Goal: Transaction & Acquisition: Book appointment/travel/reservation

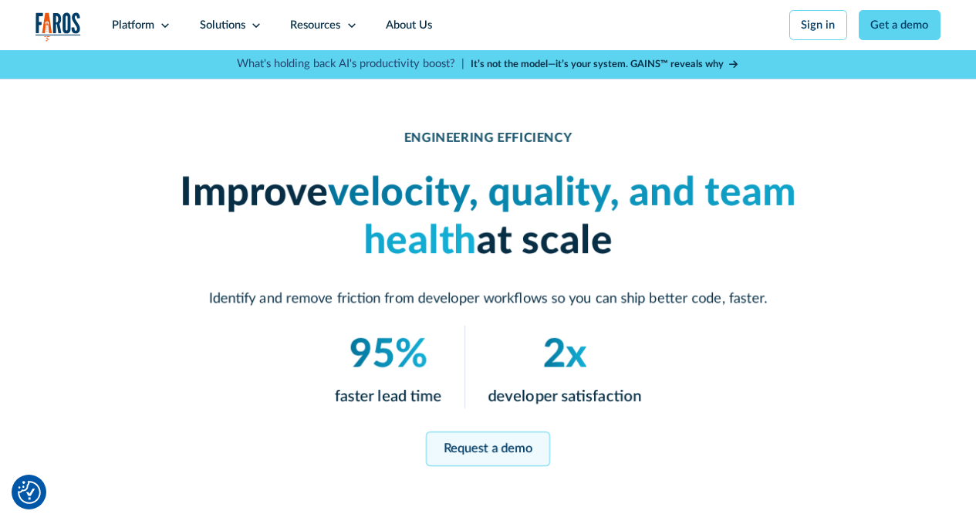
click at [498, 441] on link "Request a demo" at bounding box center [488, 447] width 124 height 35
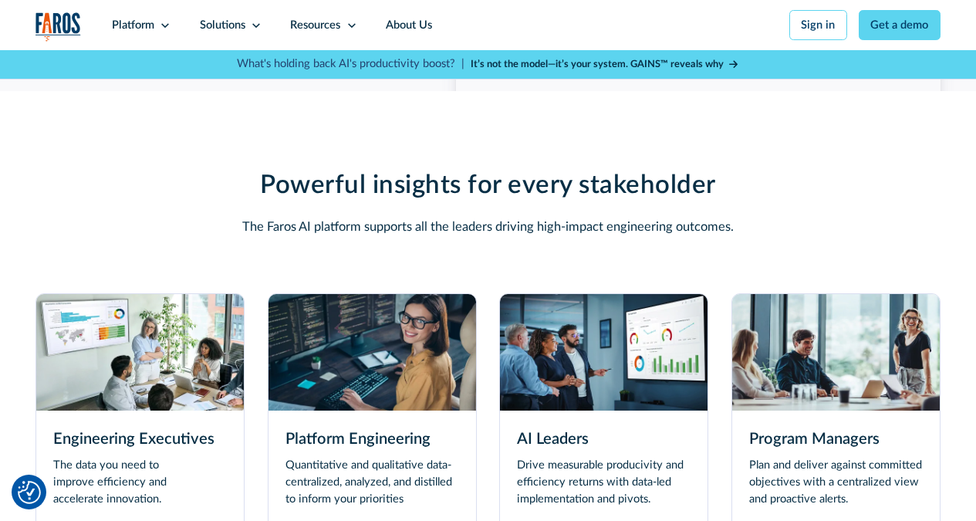
scroll to position [3652, 0]
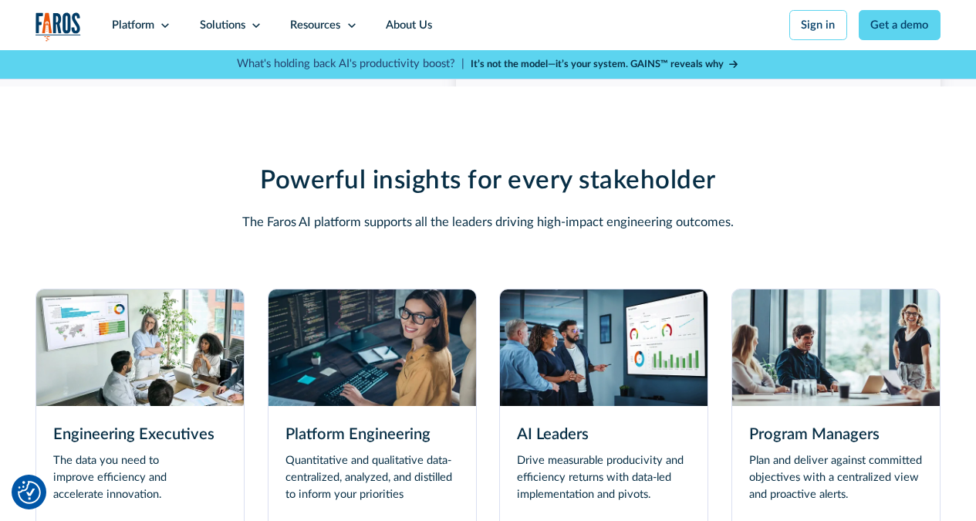
click at [885, 376] on img at bounding box center [835, 347] width 207 height 116
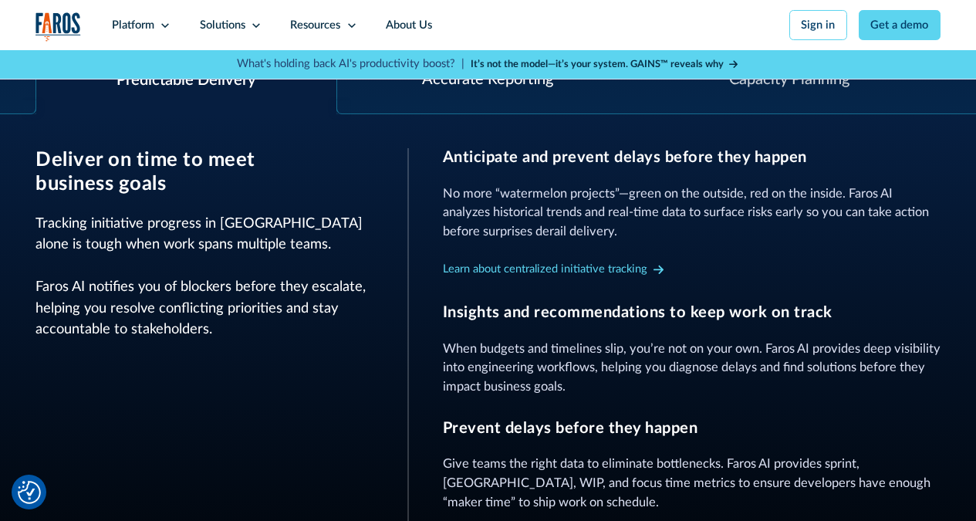
scroll to position [617, 0]
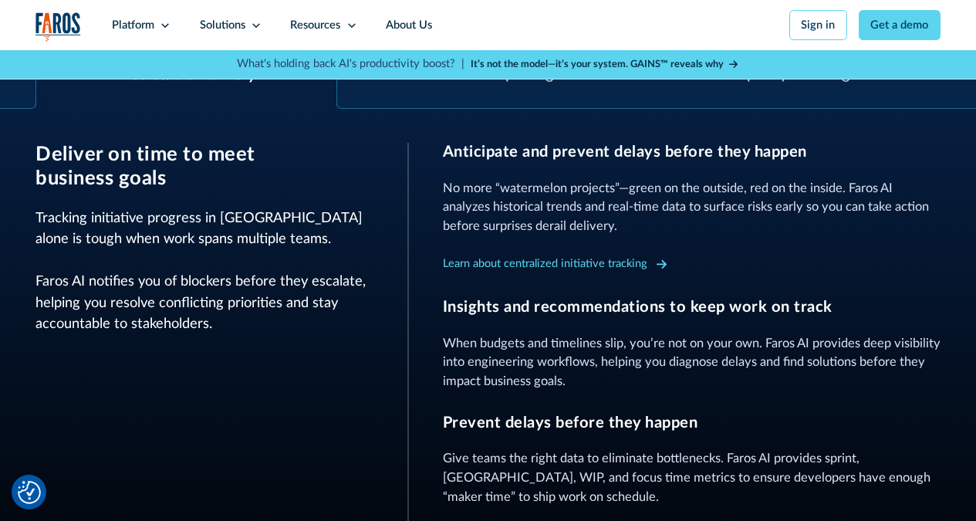
click at [662, 270] on icon at bounding box center [661, 264] width 10 height 12
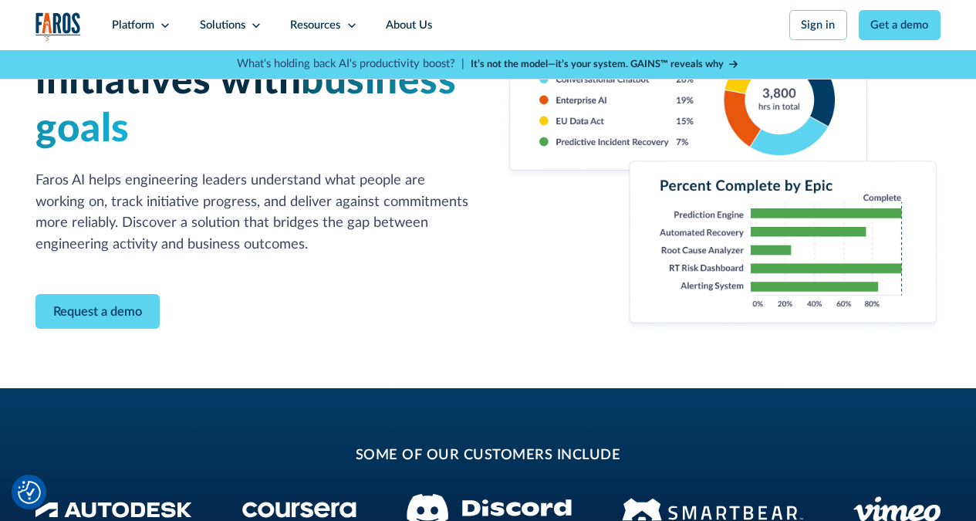
scroll to position [154, 0]
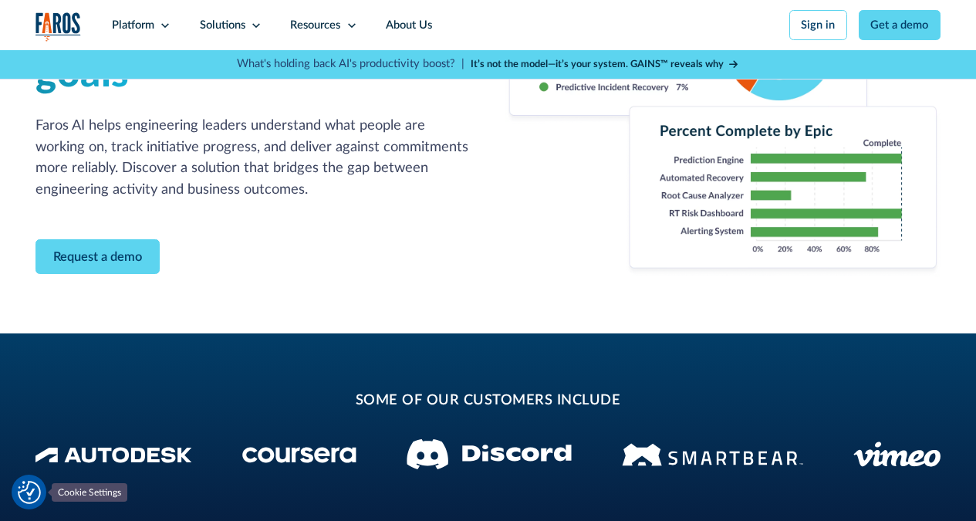
click at [29, 493] on img "Cookie Settings" at bounding box center [29, 491] width 23 height 23
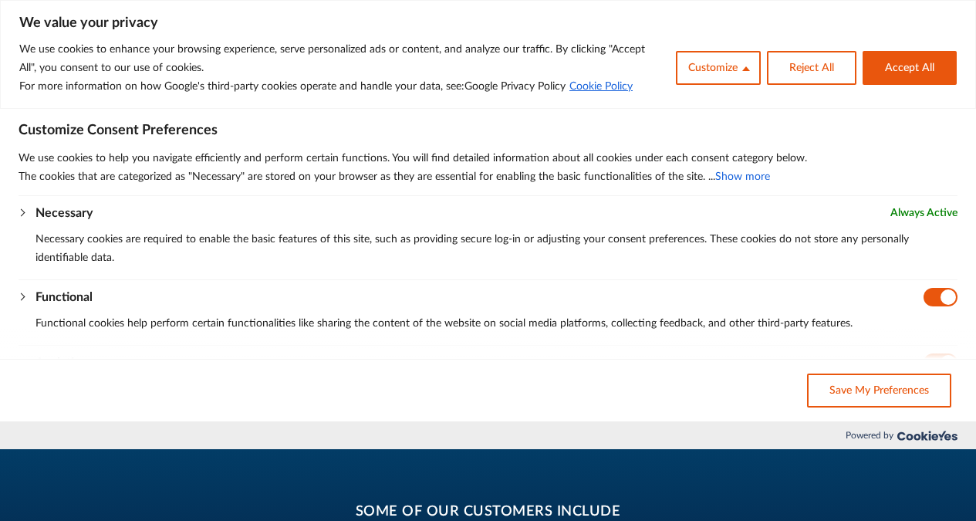
scroll to position [0, 0]
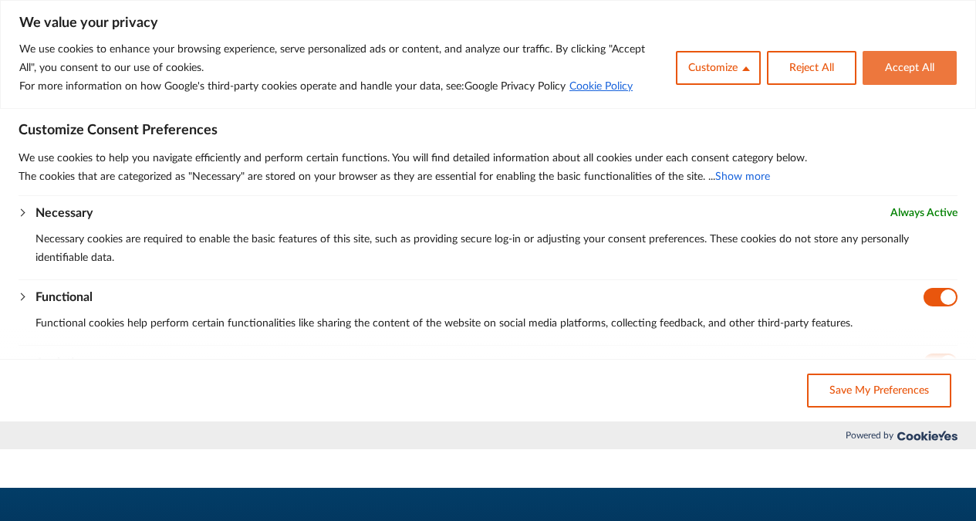
click at [913, 74] on button "Accept All" at bounding box center [909, 68] width 94 height 34
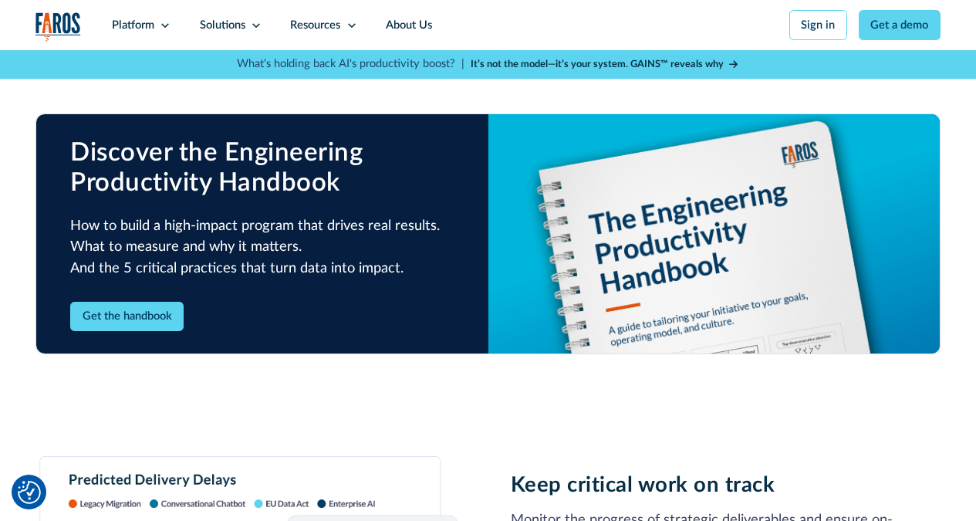
scroll to position [1157, 0]
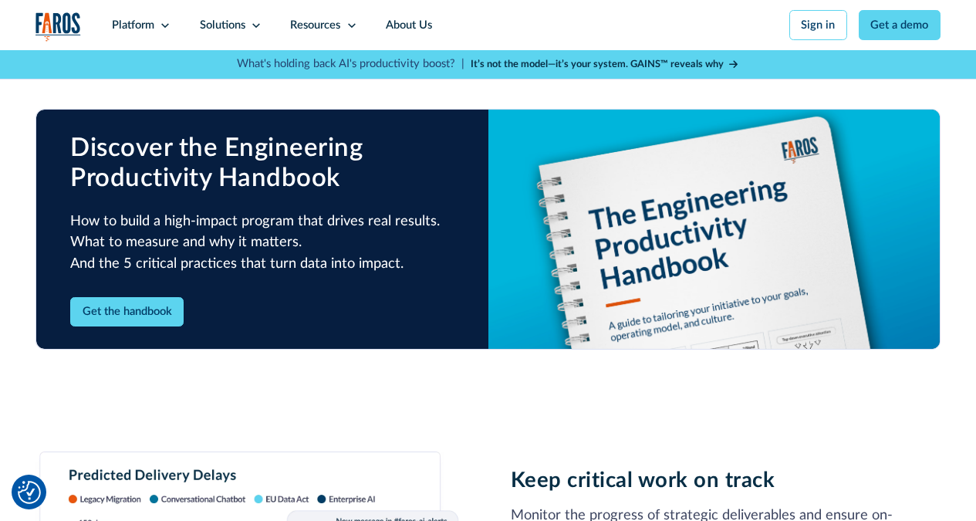
click at [384, 319] on div "Get the handbook" at bounding box center [262, 312] width 384 height 30
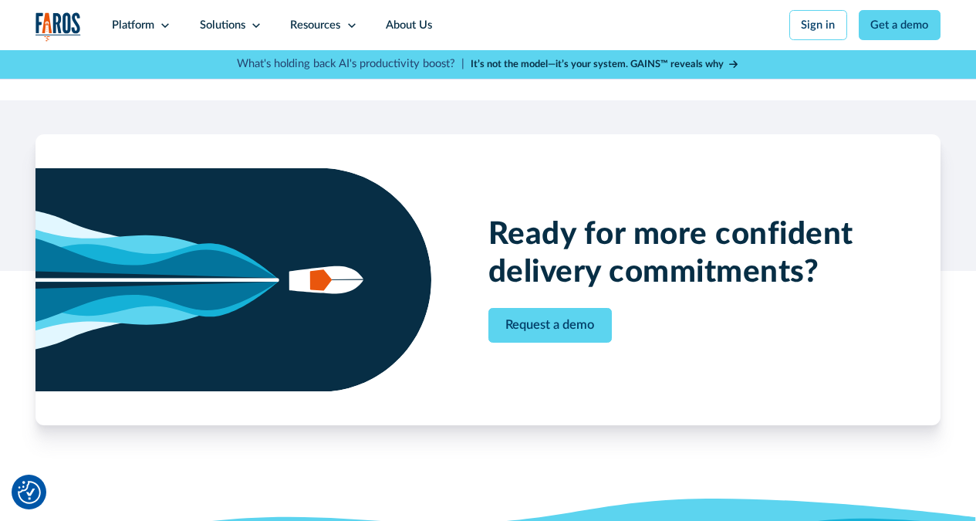
scroll to position [1851, 0]
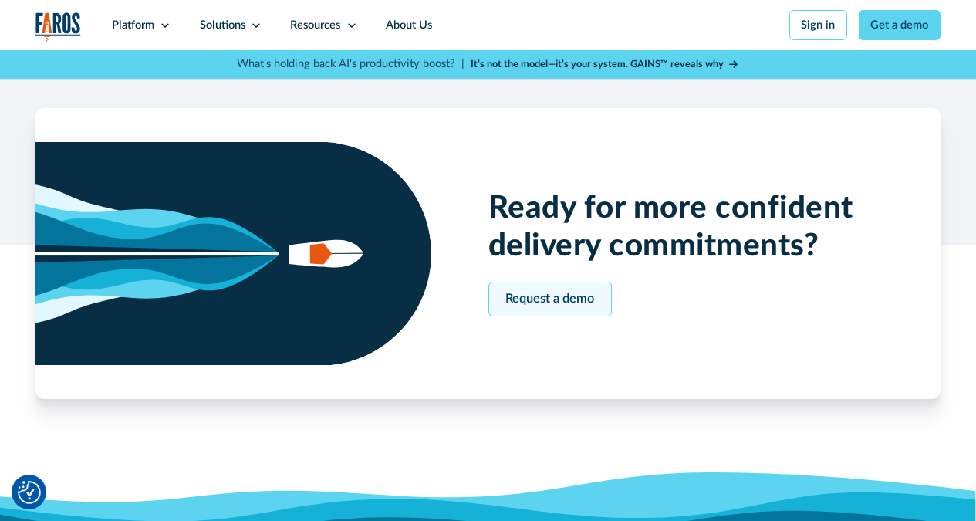
click at [521, 316] on link "Request a demo" at bounding box center [550, 298] width 124 height 35
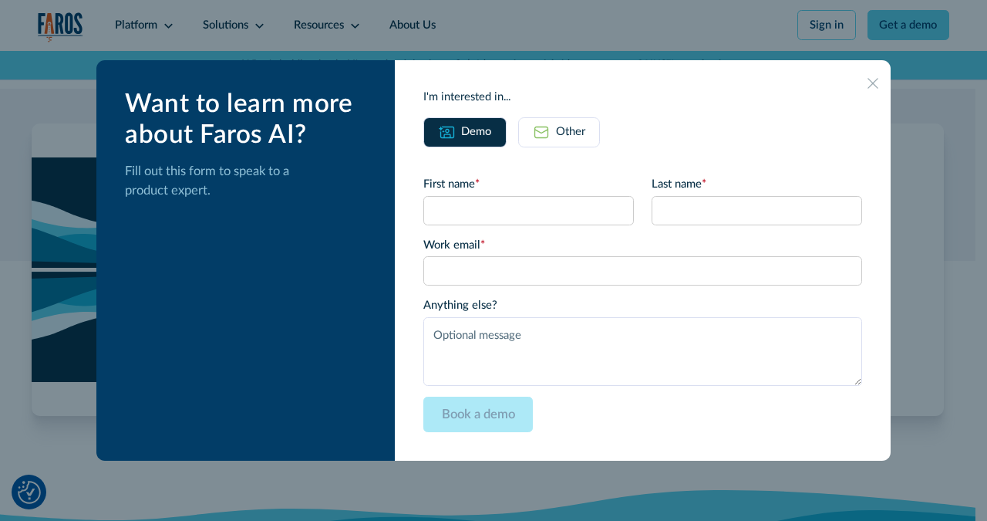
click at [868, 80] on icon at bounding box center [874, 84] width 12 height 12
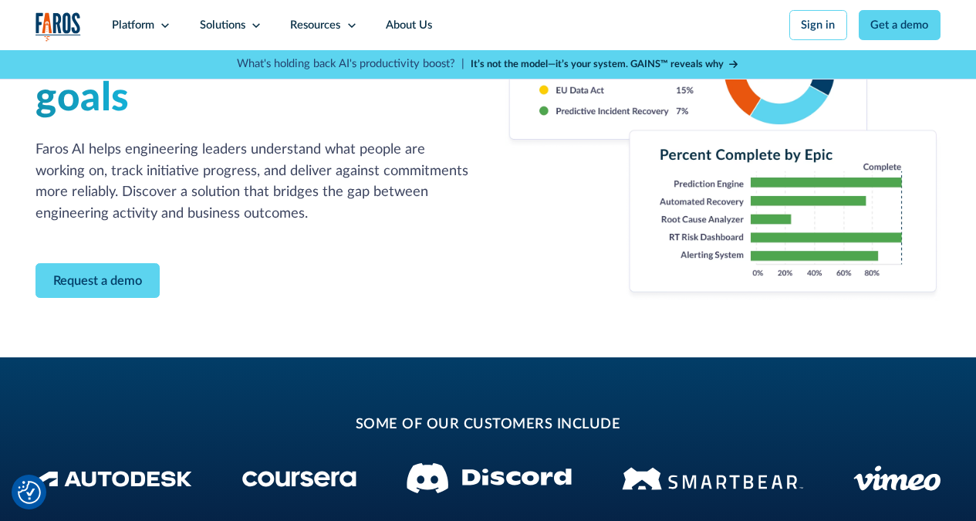
scroll to position [77, 0]
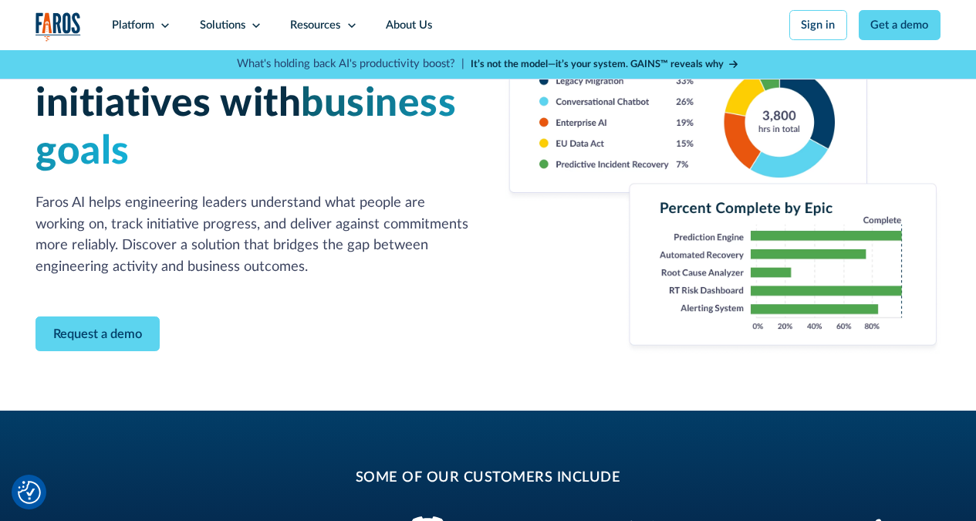
click at [163, 343] on div "Request a demo" at bounding box center [252, 333] width 435 height 35
